Goal: Find specific page/section: Find specific page/section

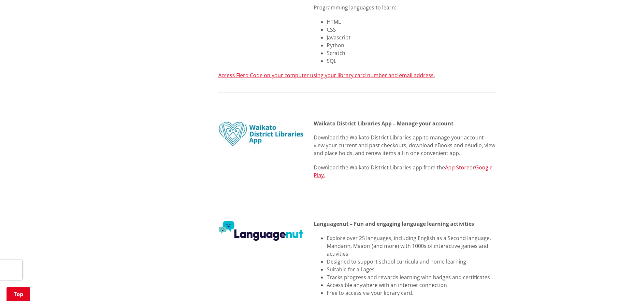
scroll to position [782, 0]
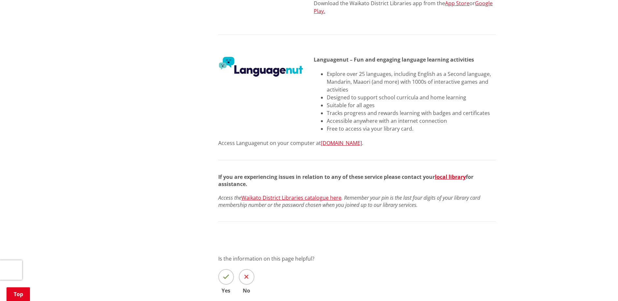
drag, startPoint x: 591, startPoint y: 190, endPoint x: 619, endPoint y: 183, distance: 28.5
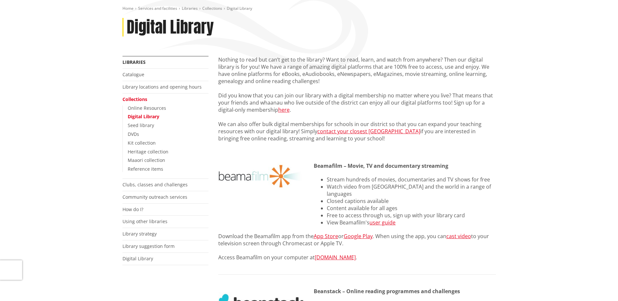
scroll to position [0, 0]
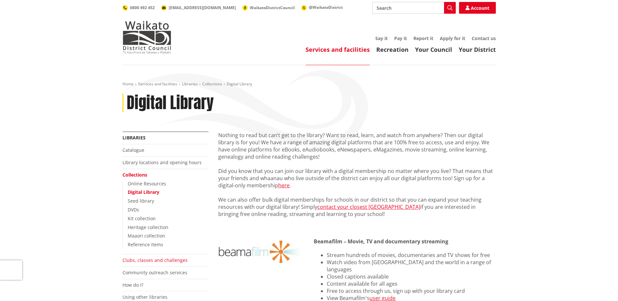
click at [162, 257] on link "Clubs, classes and challenges" at bounding box center [155, 260] width 65 height 6
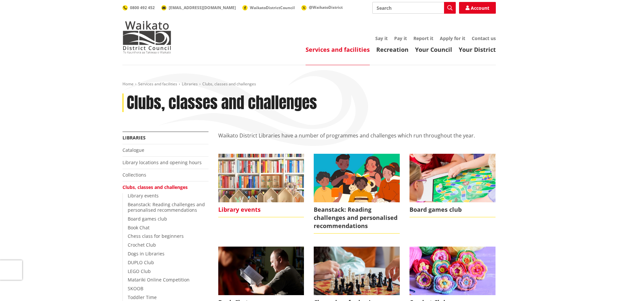
click at [240, 200] on img at bounding box center [261, 178] width 86 height 48
